Goal: Task Accomplishment & Management: Manage account settings

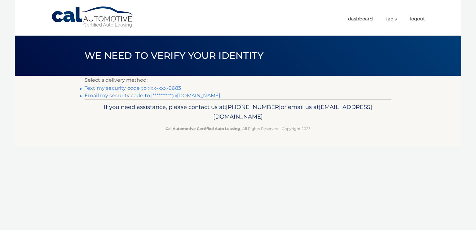
click at [134, 87] on link "Text my security code to xxx-xxx-9683" at bounding box center [133, 88] width 96 height 6
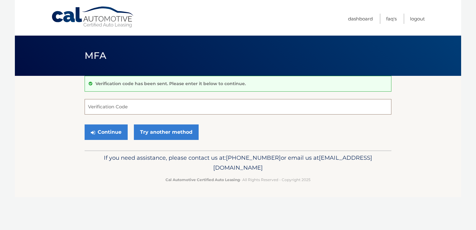
click at [139, 106] on input "Verification Code" at bounding box center [238, 107] width 307 height 16
type input "117891"
click at [114, 134] on button "Continue" at bounding box center [106, 133] width 43 height 16
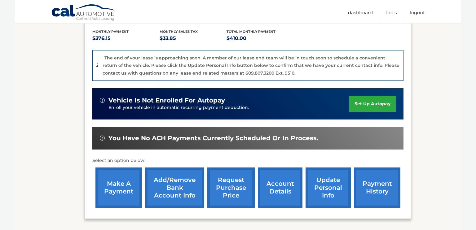
scroll to position [130, 0]
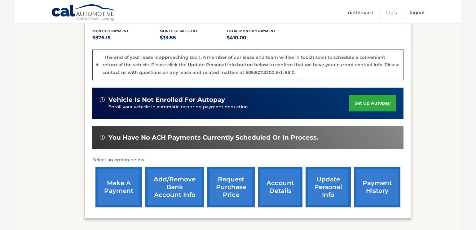
click at [110, 194] on link "make a payment" at bounding box center [119, 187] width 47 height 41
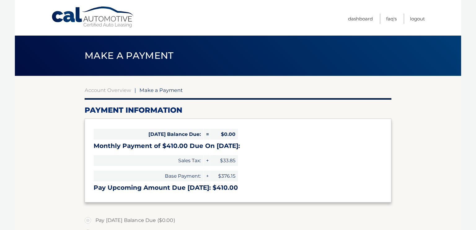
select select "YTUyMGEzNjAtOGVjOS00Y2FhLWE0OTktNTE4NDU2YWY1YjZi"
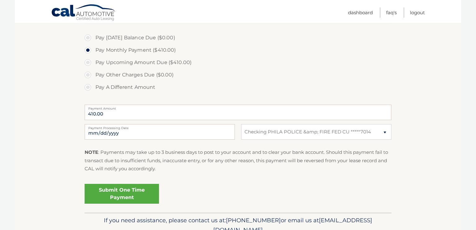
scroll to position [186, 0]
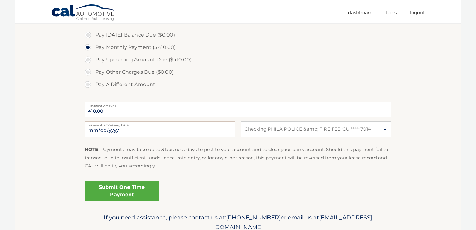
click at [137, 194] on link "Submit One Time Payment" at bounding box center [122, 191] width 74 height 20
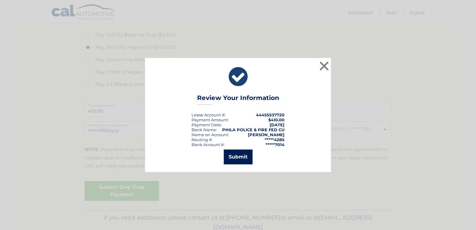
click at [246, 154] on button "Submit" at bounding box center [238, 157] width 29 height 15
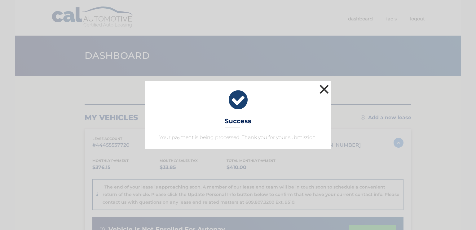
click at [321, 89] on button "×" at bounding box center [324, 89] width 12 height 12
